Goal: Task Accomplishment & Management: Use online tool/utility

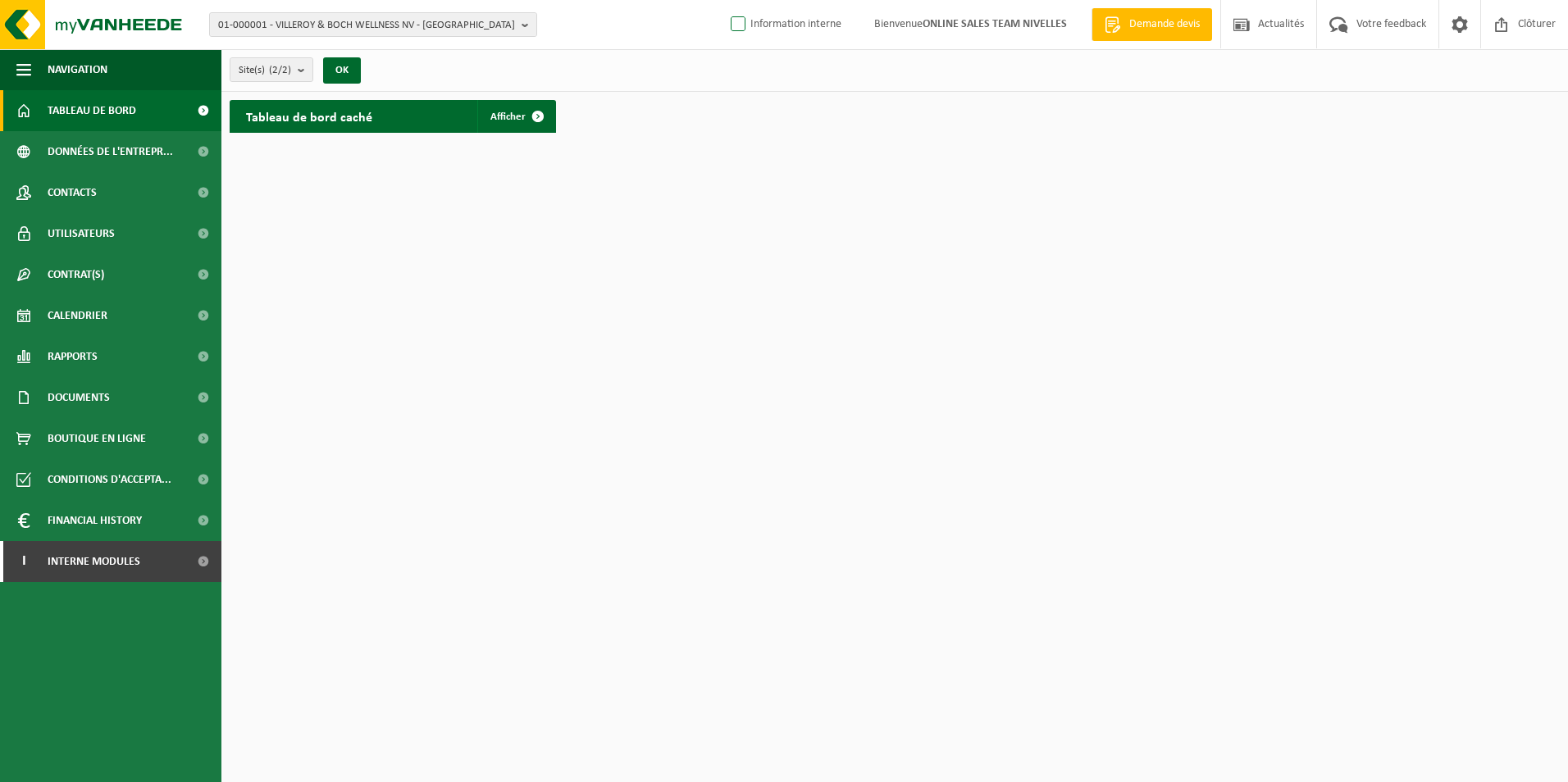
click at [735, 33] on label "Information interne" at bounding box center [784, 25] width 114 height 25
click at [725, 0] on input "Information interne" at bounding box center [724, -1] width 1 height 1
checkbox input "true"
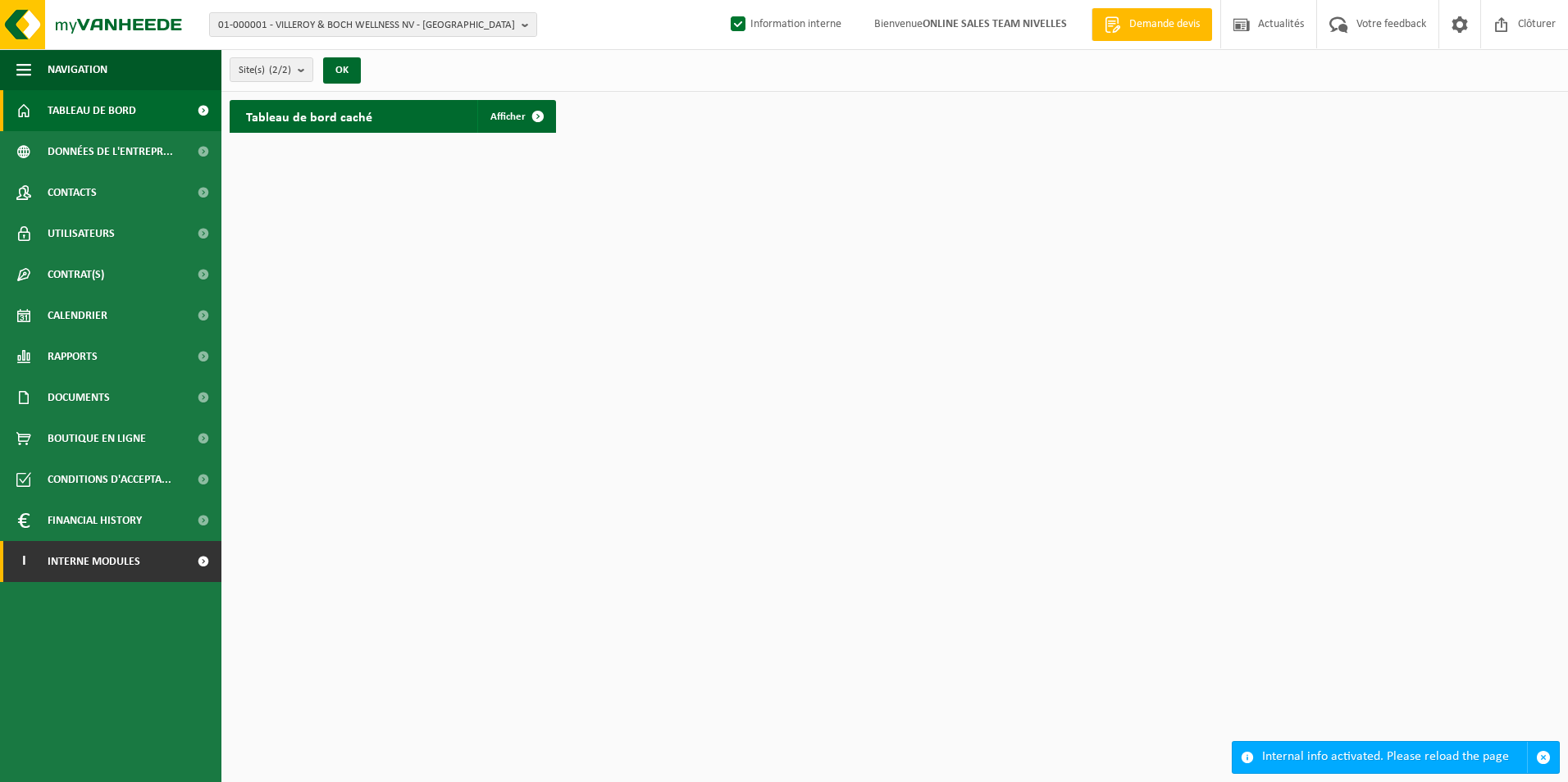
click at [127, 582] on ul "Navigation Demande devis Actualités Votre feedback Clôturer Tableau de bord Don…" at bounding box center [111, 416] width 221 height 733
click at [134, 572] on span "Interne modules" at bounding box center [94, 562] width 92 height 41
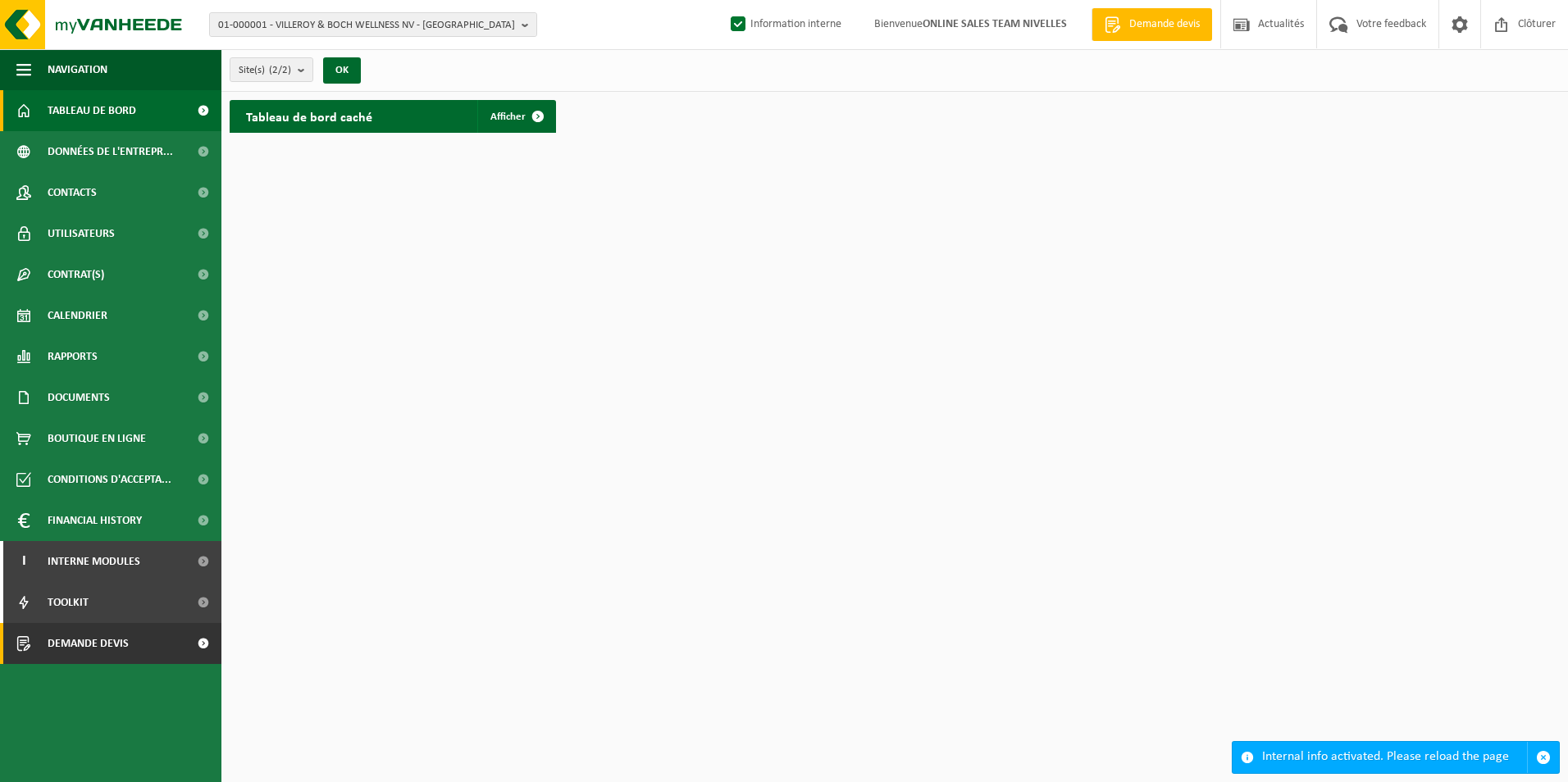
click at [86, 657] on span "Demande devis" at bounding box center [88, 643] width 81 height 41
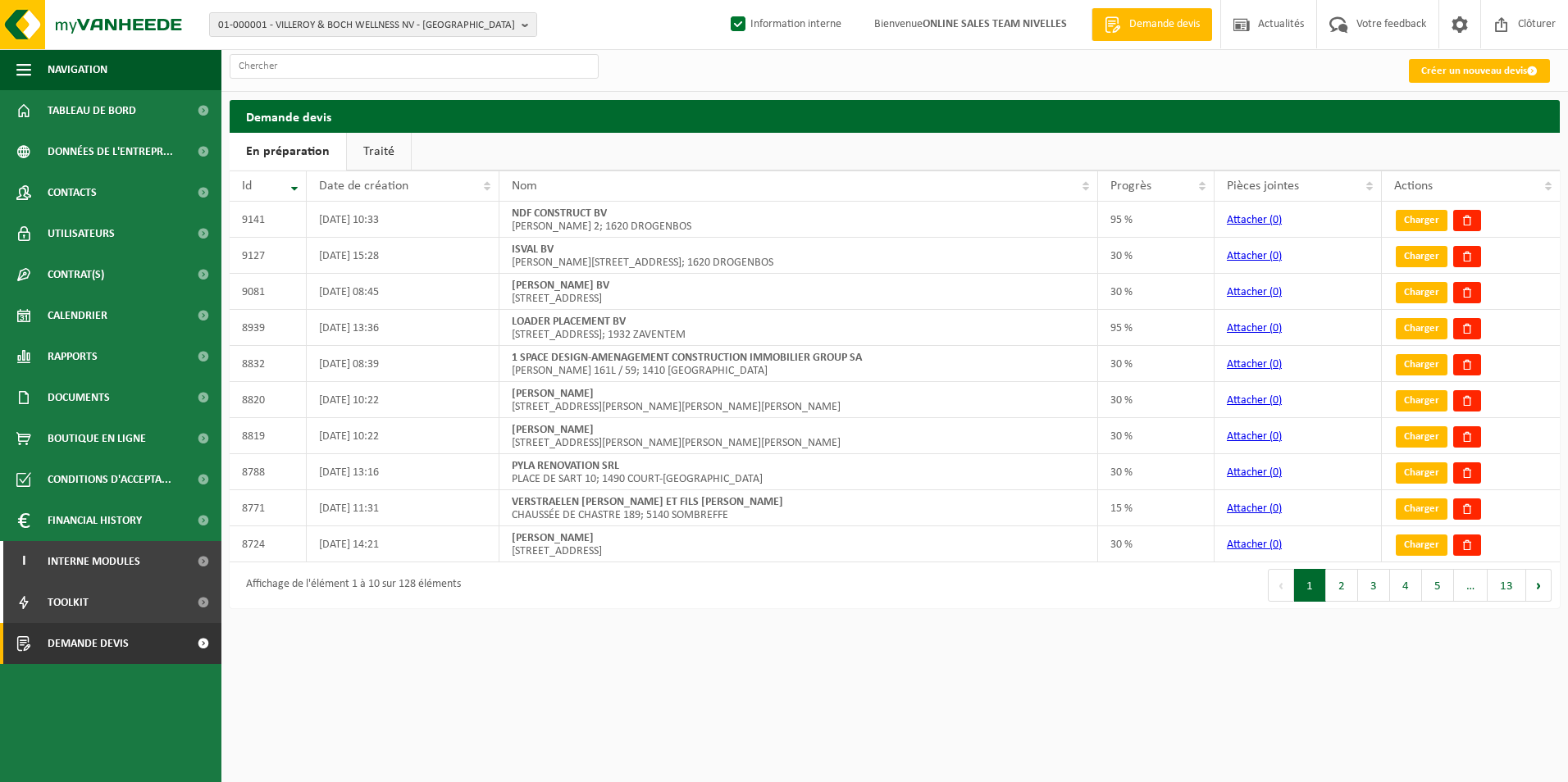
click at [385, 154] on link "Traité" at bounding box center [379, 152] width 64 height 38
